Goal: Information Seeking & Learning: Stay updated

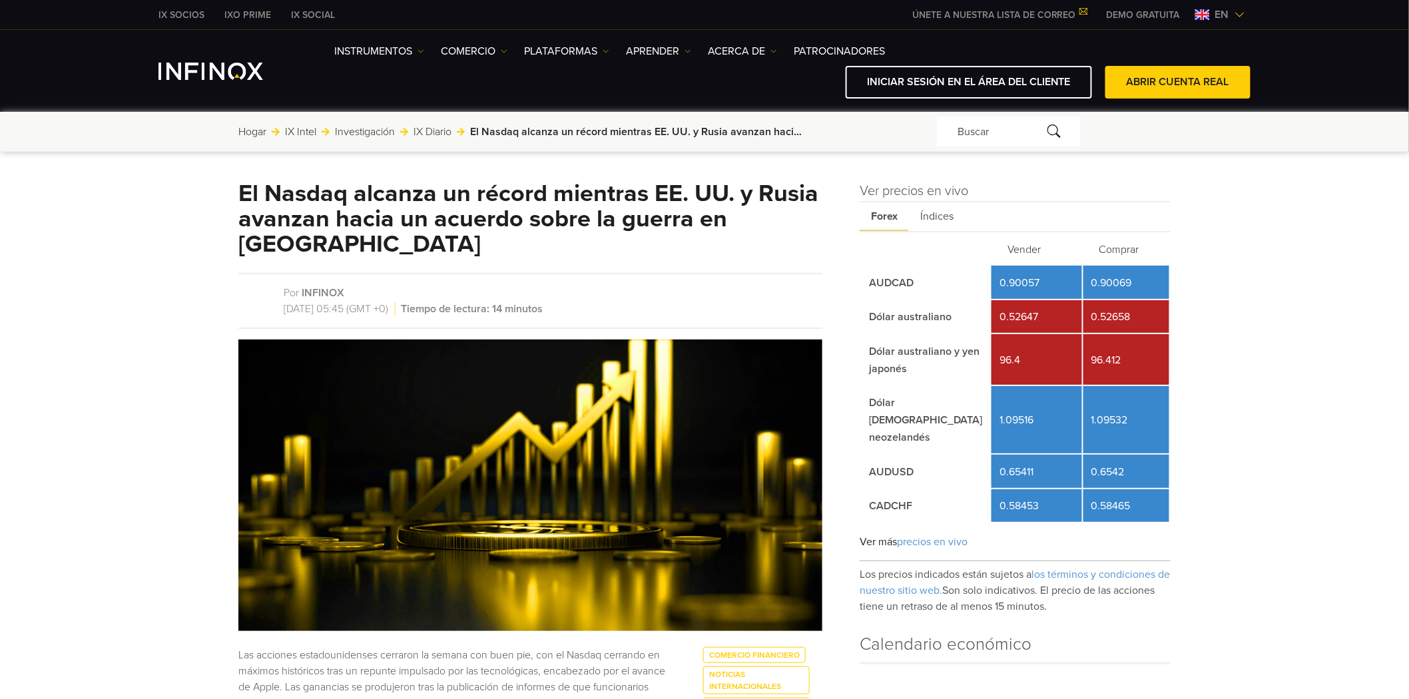
click at [434, 128] on font "IX Diario" at bounding box center [432, 131] width 38 height 13
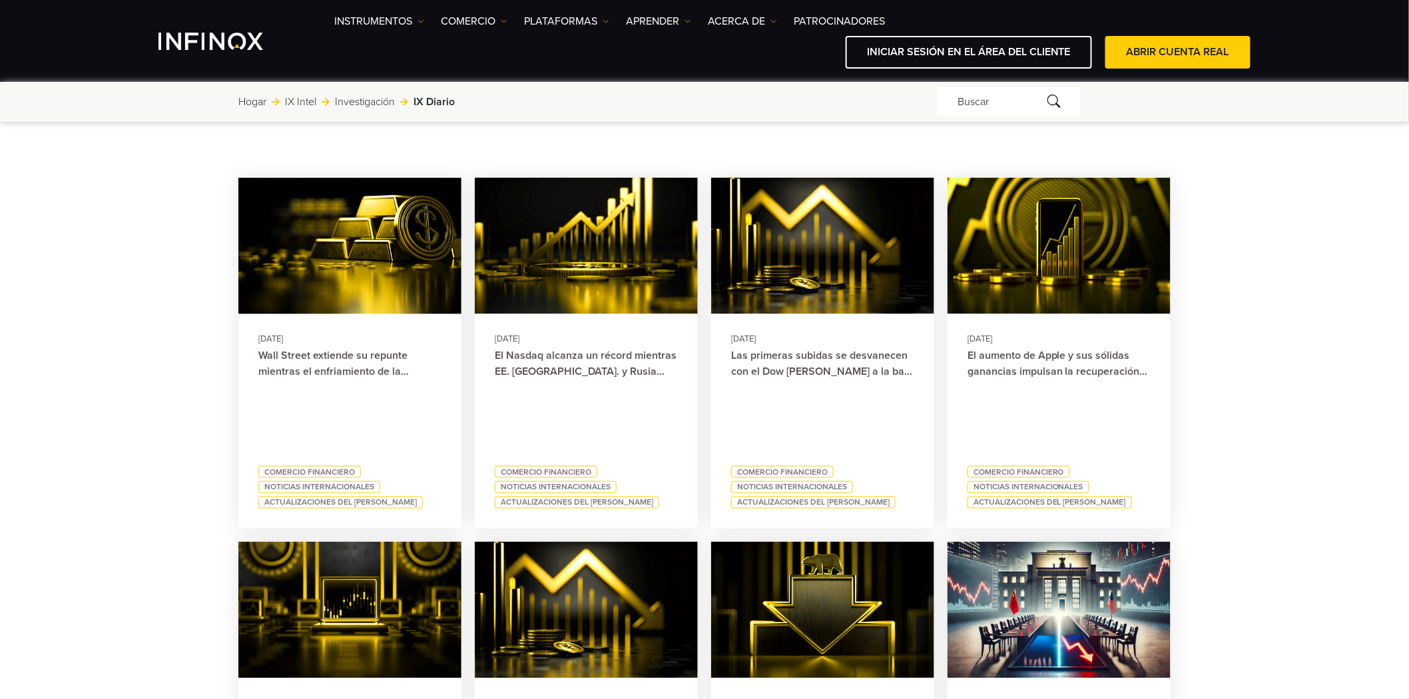
scroll to position [591, 0]
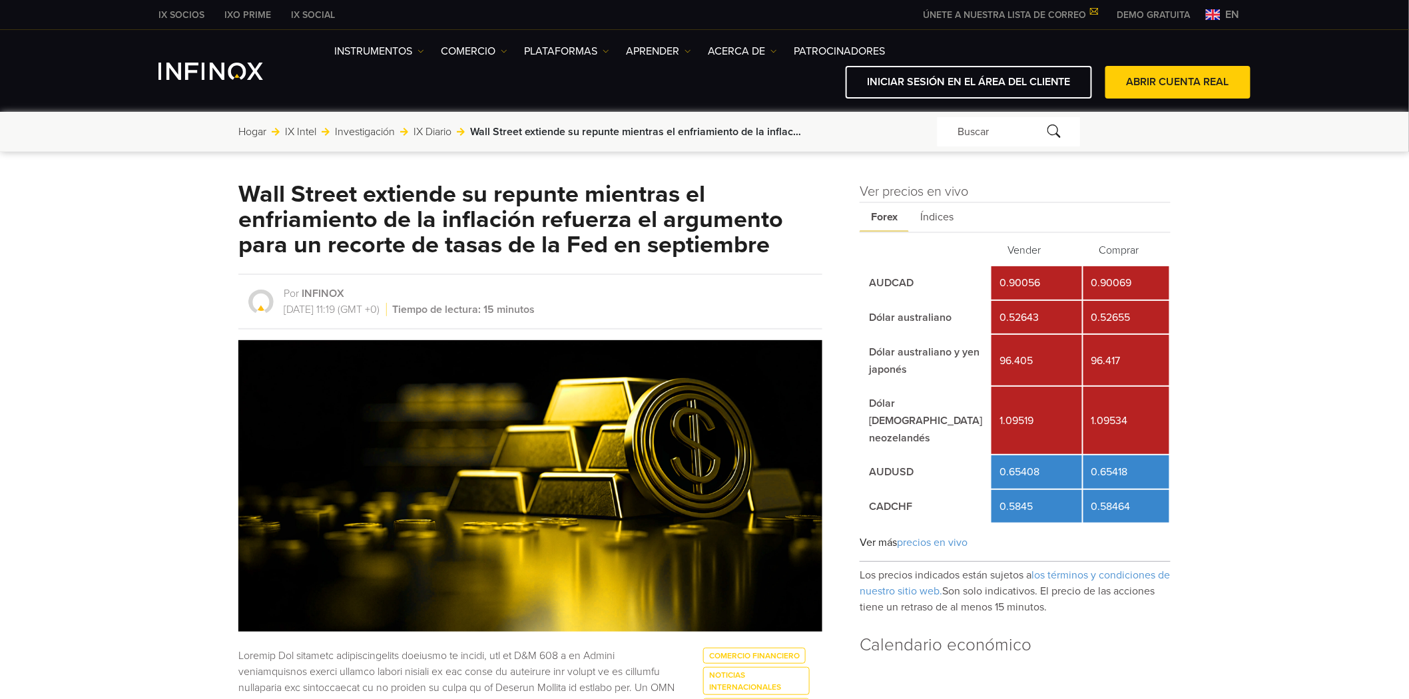
click at [945, 214] on font "Índices" at bounding box center [936, 216] width 33 height 13
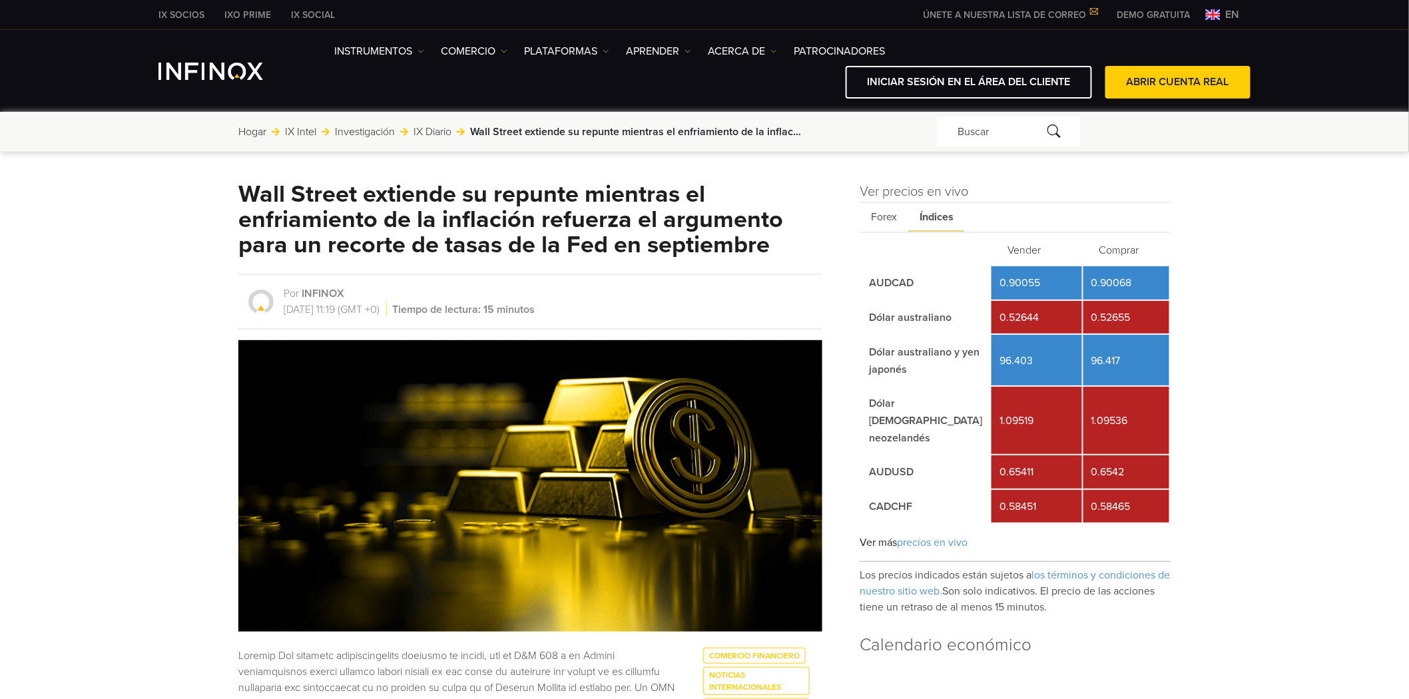
click at [880, 222] on font "Forex" at bounding box center [884, 216] width 26 height 13
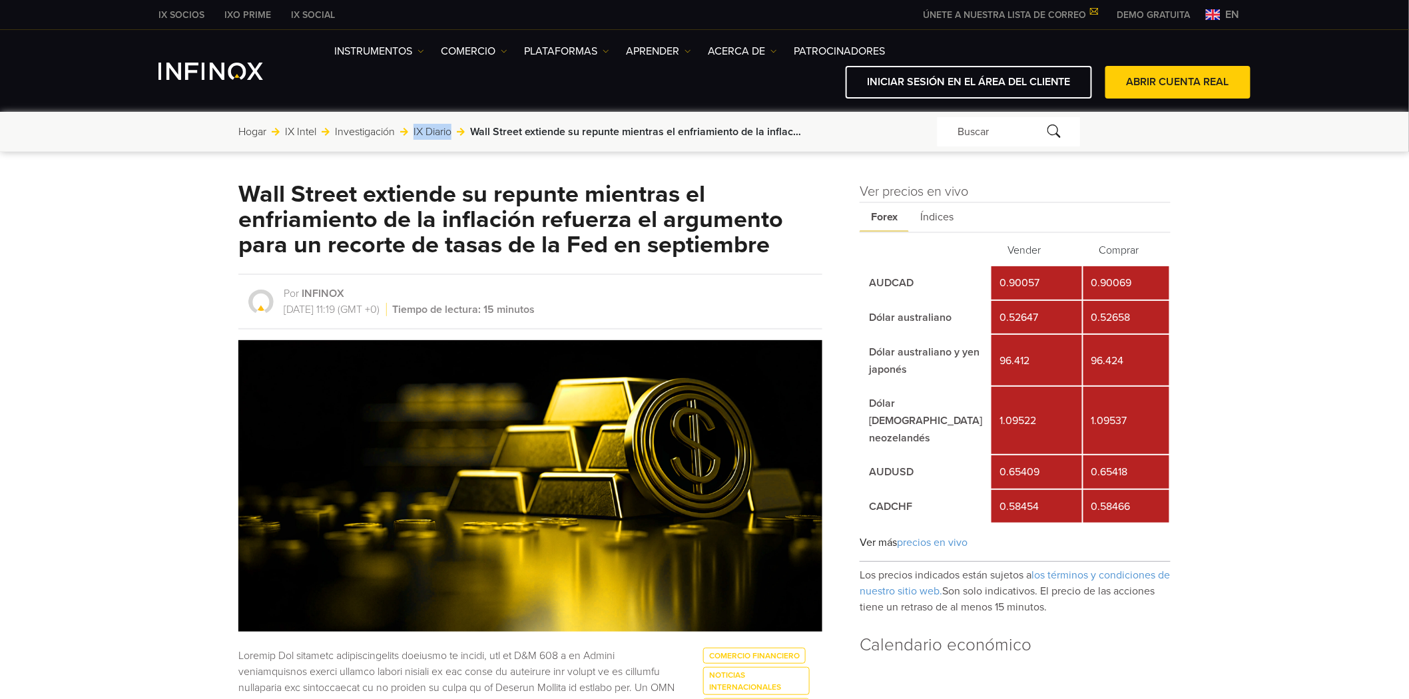
drag, startPoint x: 411, startPoint y: 120, endPoint x: 455, endPoint y: 136, distance: 47.6
click at [455, 136] on div "Hogar Jump to: IX Intel Investigación IX Diario Wall Street extiende su repunte…" at bounding box center [704, 131] width 932 height 29
copy font "IX Diario"
